Goal: Task Accomplishment & Management: Complete application form

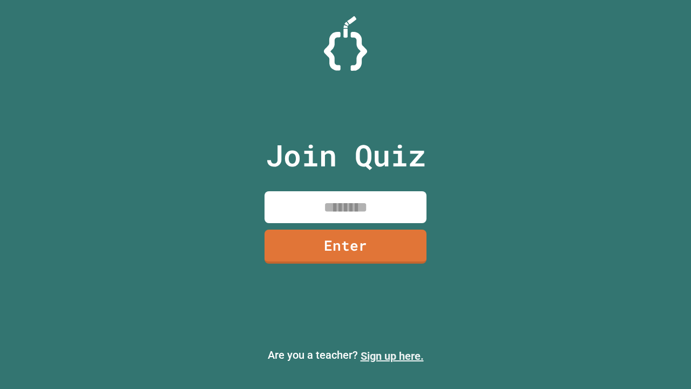
click at [392, 356] on link "Sign up here." at bounding box center [392, 355] width 63 height 13
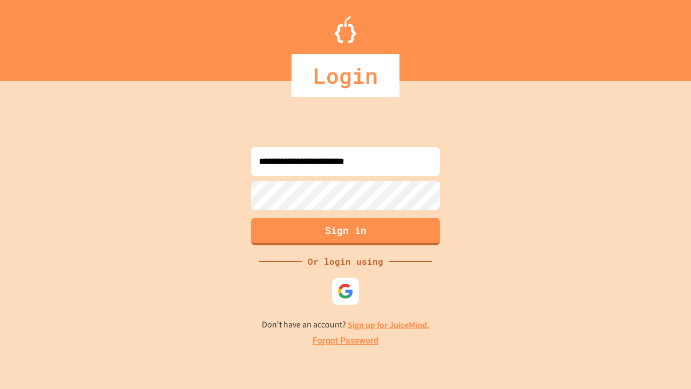
type input "**********"
